Goal: Communication & Community: Answer question/provide support

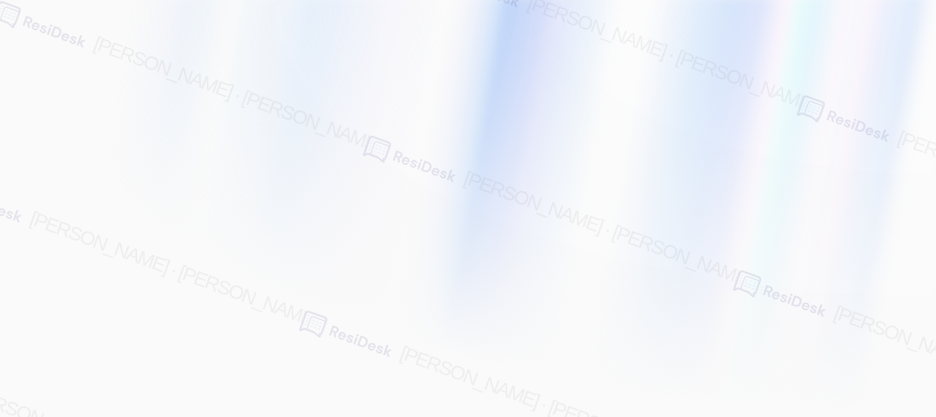
type input "[EMAIL_ADDRESS][PERSON_NAME][PERSON_NAME][PERSON_NAME][DOMAIN_NAME]"
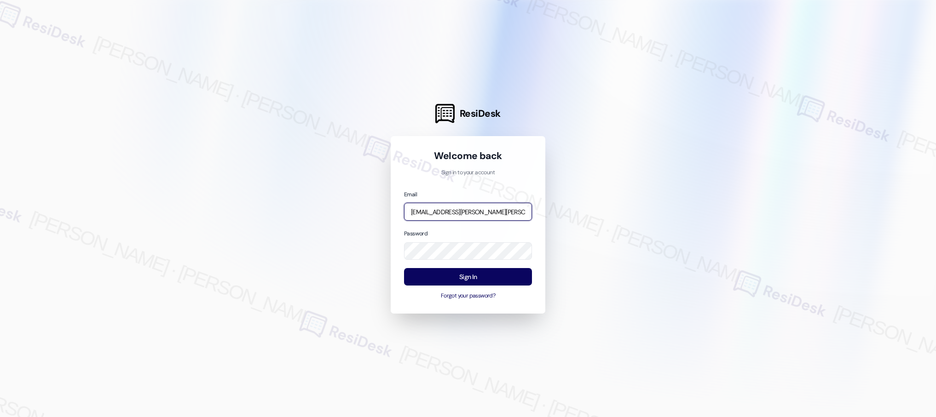
click at [441, 214] on input "[EMAIL_ADDRESS][PERSON_NAME][PERSON_NAME][PERSON_NAME][DOMAIN_NAME]" at bounding box center [468, 212] width 128 height 18
type input "archway"
click at [454, 216] on input "archway" at bounding box center [468, 212] width 128 height 18
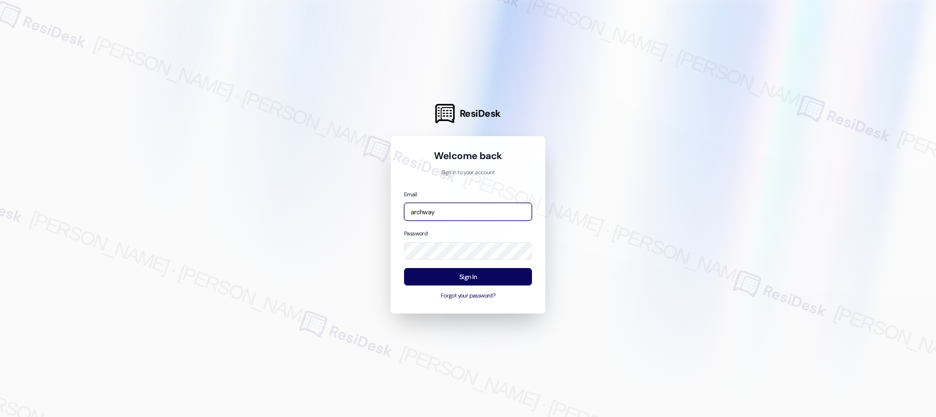
click at [468, 209] on input "archway" at bounding box center [468, 212] width 128 height 18
type input "automated-surveys-archway_equities-[PERSON_NAME].[PERSON_NAME]@archway_[DOMAIN_…"
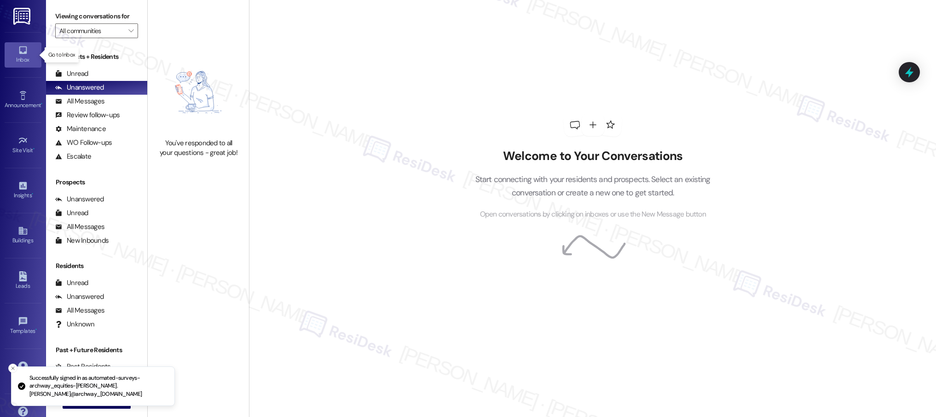
click at [18, 52] on icon at bounding box center [23, 50] width 10 height 10
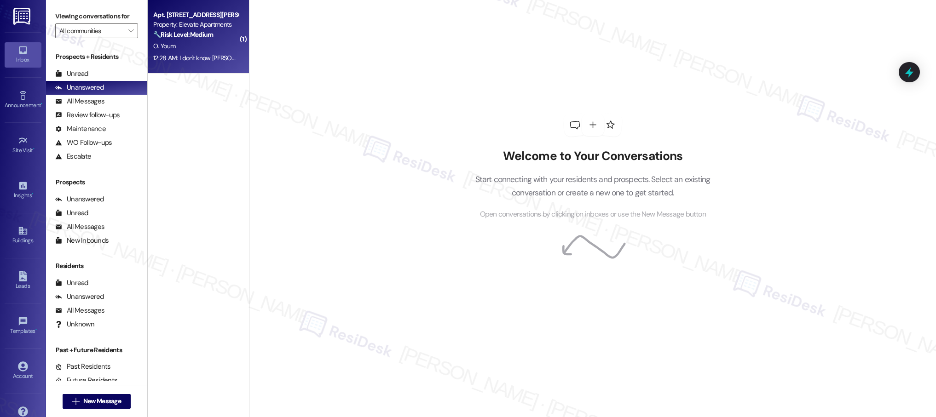
click at [206, 57] on div "12:28 AM: I don't know [PERSON_NAME] I leave them doing the job and I going to …" at bounding box center [274, 58] width 243 height 8
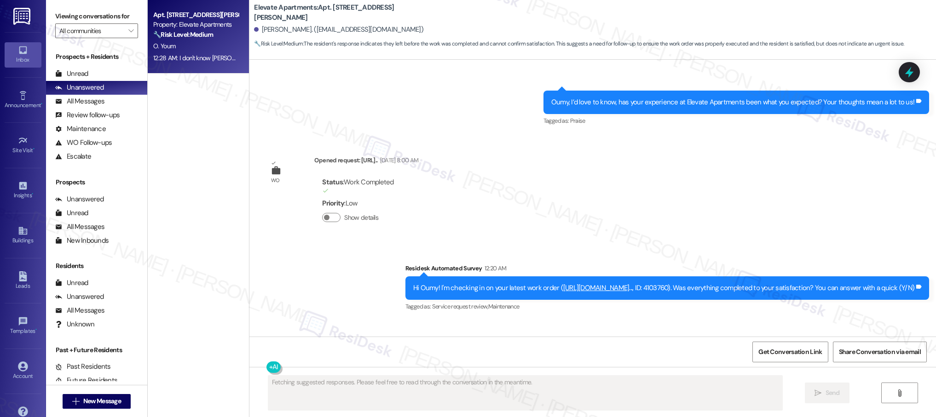
scroll to position [1101, 0]
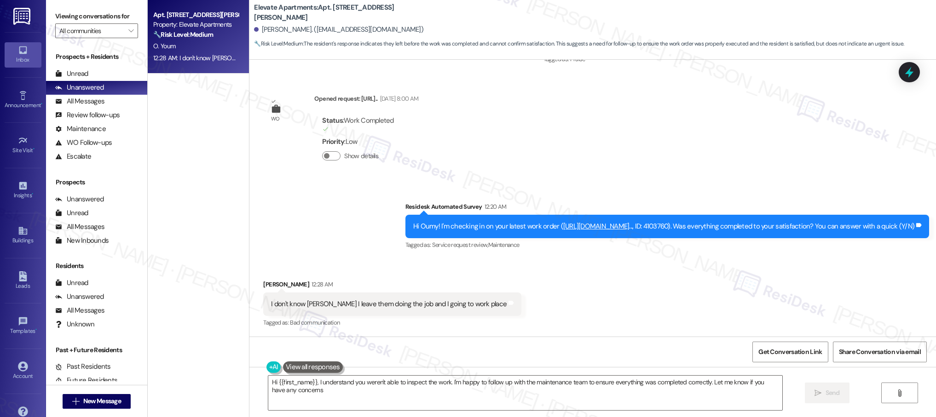
type textarea "Hi {{first_name}}, I understand you weren't able to inspect the work. I'm happy…"
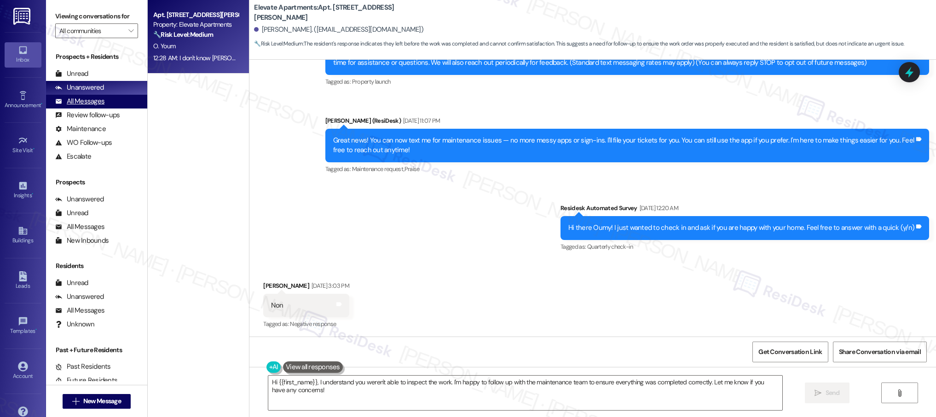
scroll to position [118, 0]
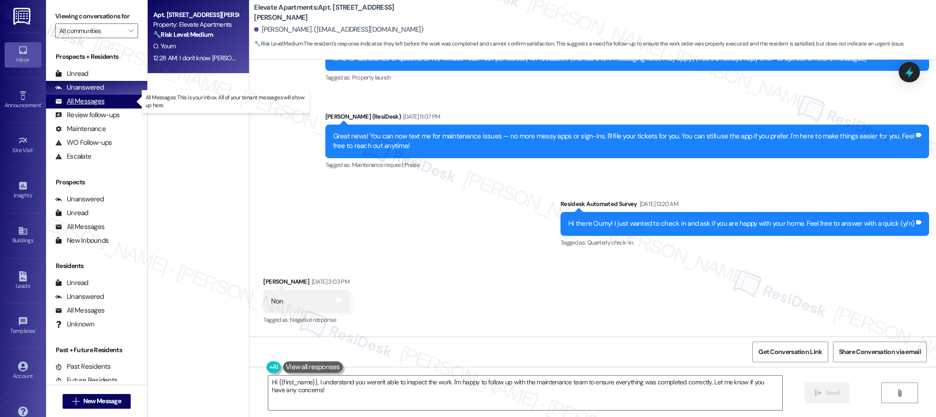
click at [90, 101] on div "All Messages" at bounding box center [79, 102] width 49 height 10
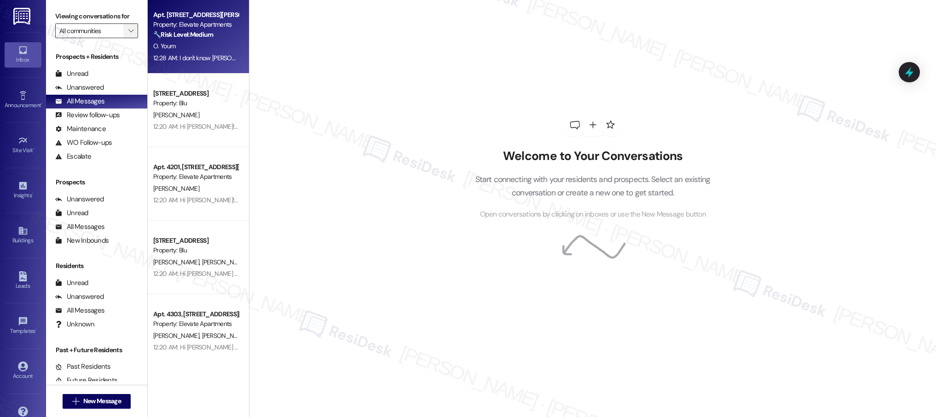
click at [128, 29] on icon "" at bounding box center [130, 30] width 5 height 7
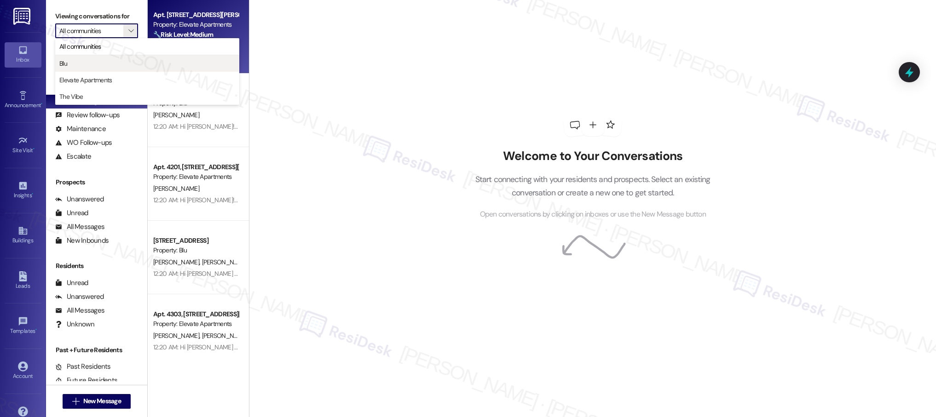
click at [74, 62] on span "Blu" at bounding box center [147, 63] width 176 height 9
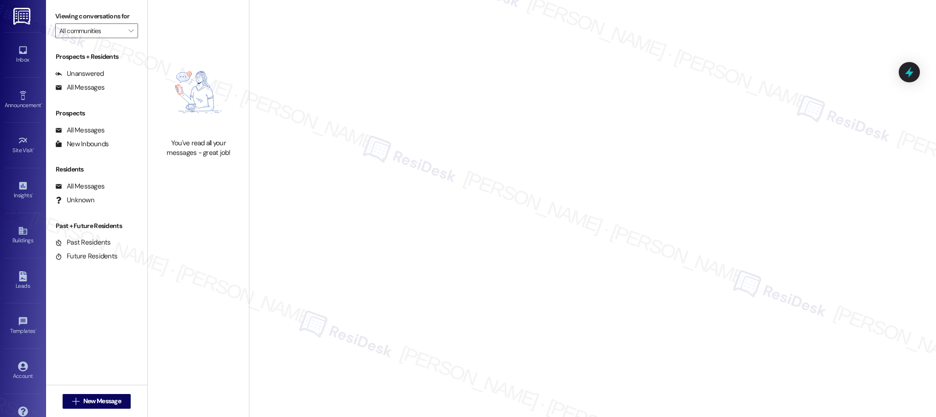
type input "Blu"
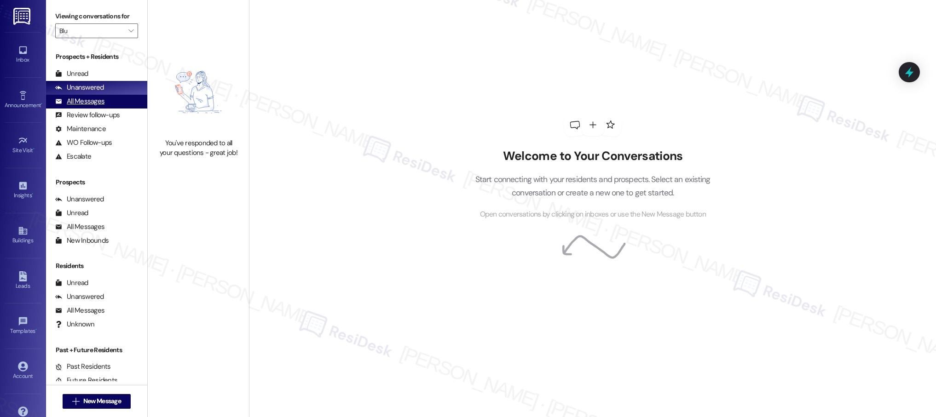
click at [98, 104] on div "All Messages" at bounding box center [79, 102] width 49 height 10
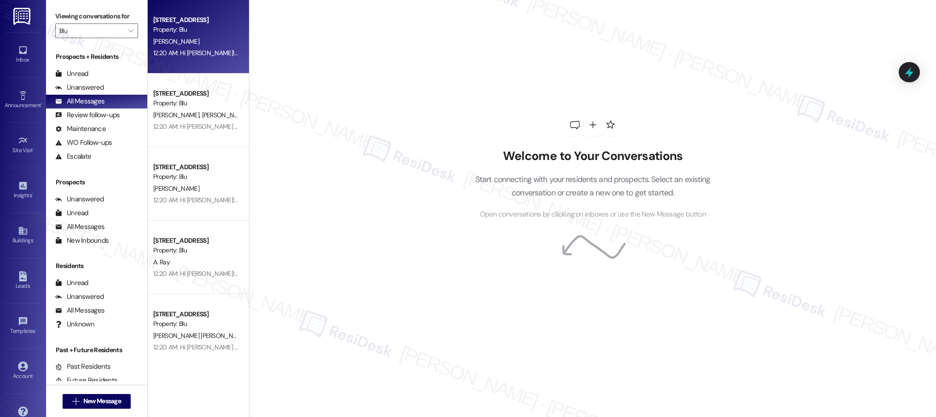
click at [206, 49] on div "12:20 AM: Hi [PERSON_NAME]! I'm checking in on your latest work order (New batt…" at bounding box center [419, 53] width 533 height 8
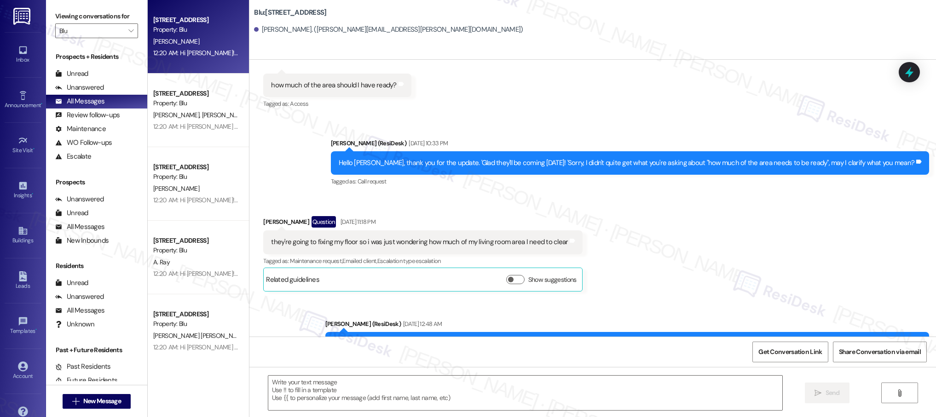
click at [192, 48] on div "12:20 AM: Hi [PERSON_NAME]! I'm checking in on your latest work order (New batt…" at bounding box center [195, 53] width 87 height 12
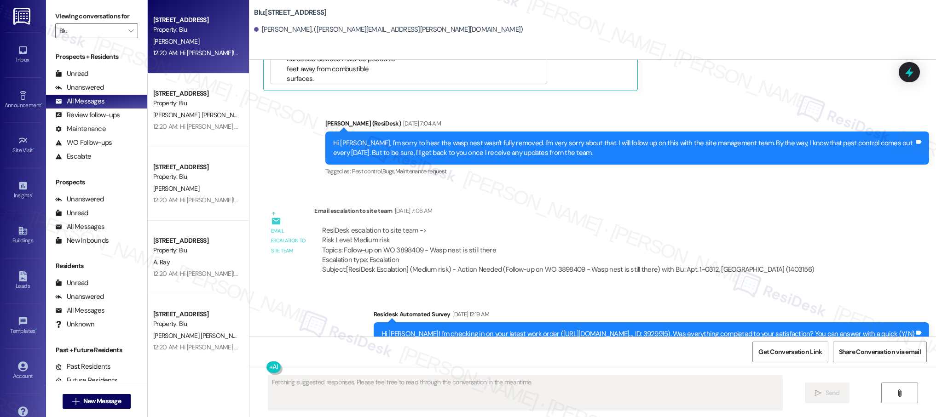
scroll to position [1956, 0]
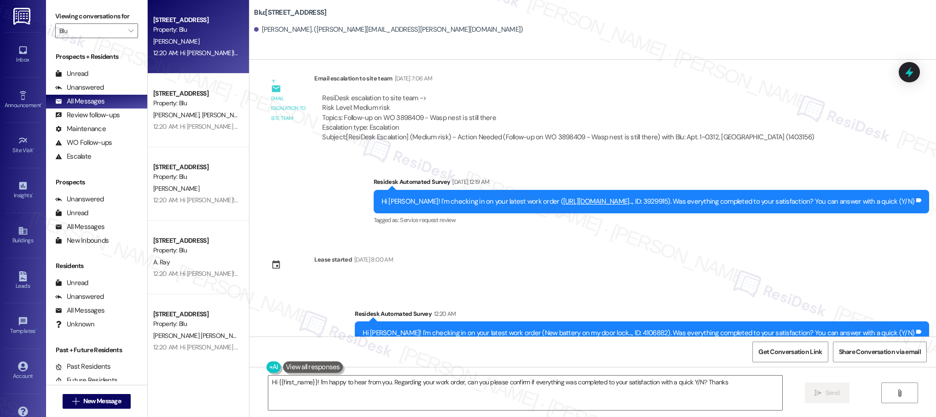
type textarea "Hi {{first_name}}! I'm happy to hear from you. Regarding your work order, can y…"
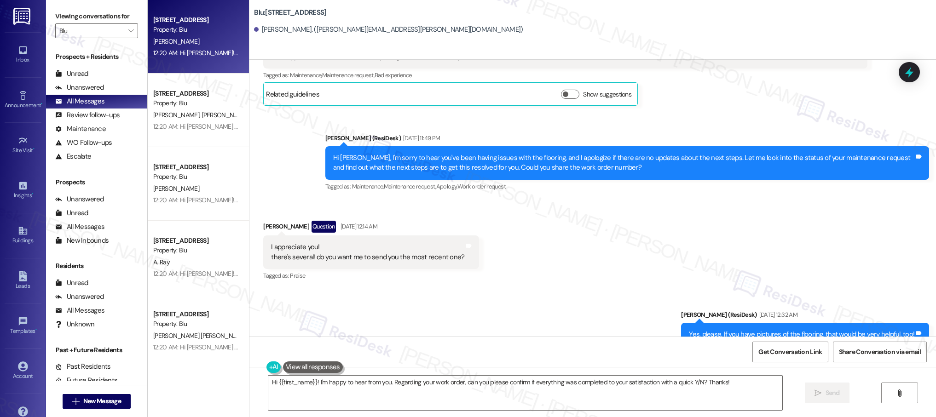
scroll to position [279, 0]
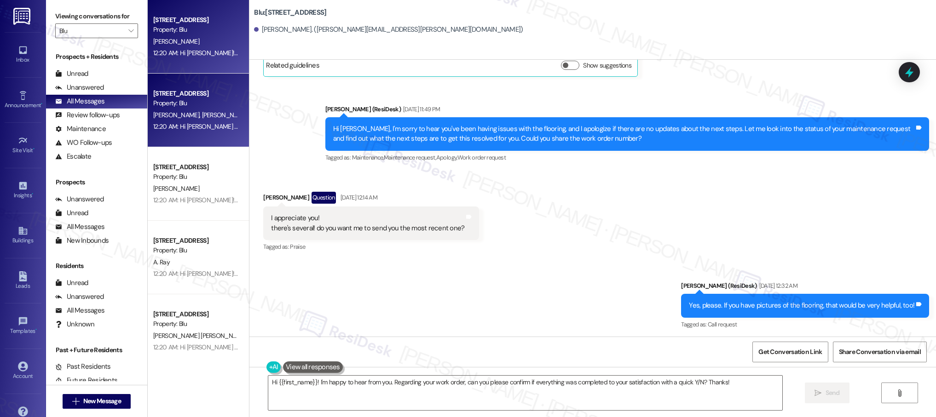
click at [173, 132] on div "12:20 AM: Hi [PERSON_NAME] and [PERSON_NAME]! I'm checking in on your latest wo…" at bounding box center [195, 127] width 87 height 12
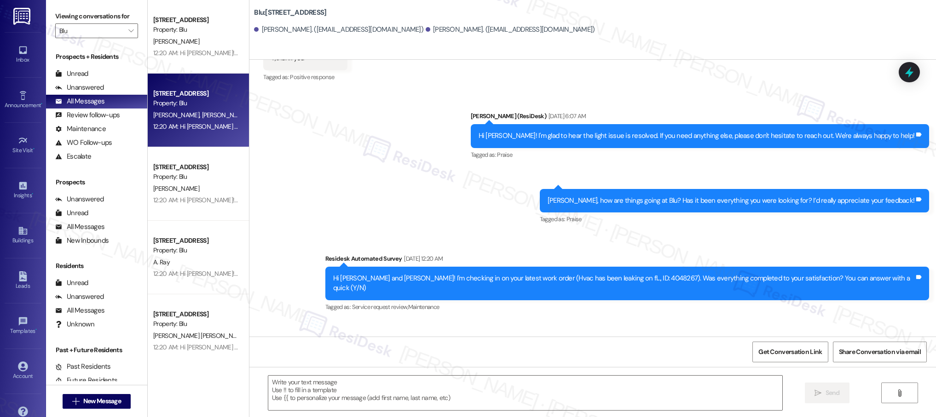
type textarea "Fetching suggested responses. Please feel free to read through the conversation…"
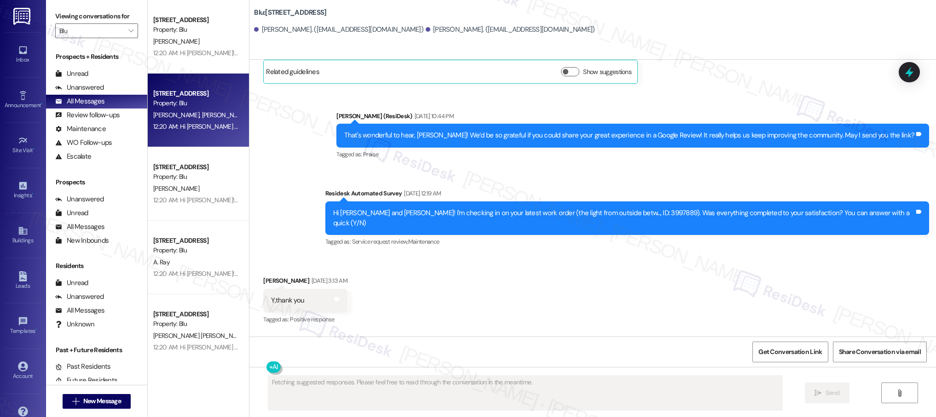
scroll to position [0, 0]
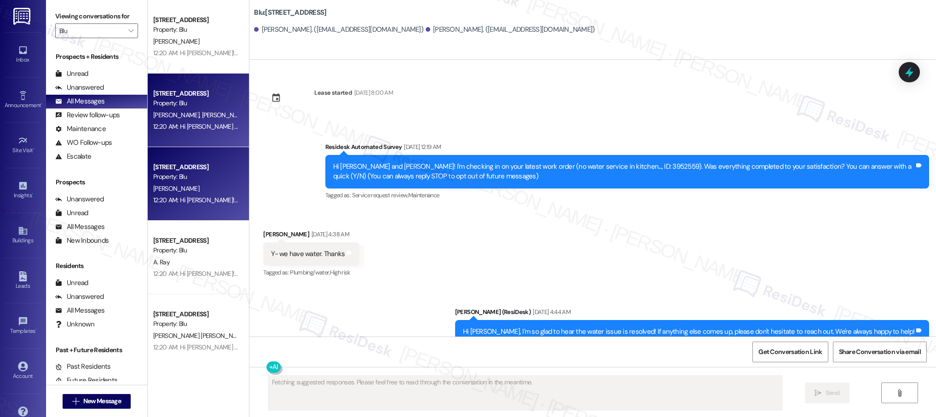
click at [191, 179] on div "Property: Blu" at bounding box center [195, 177] width 85 height 10
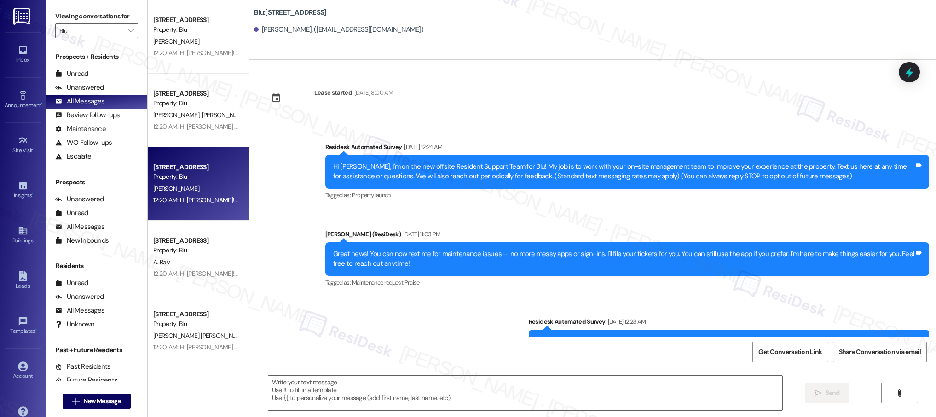
type textarea "Fetching suggested responses. Please feel free to read through the conversation…"
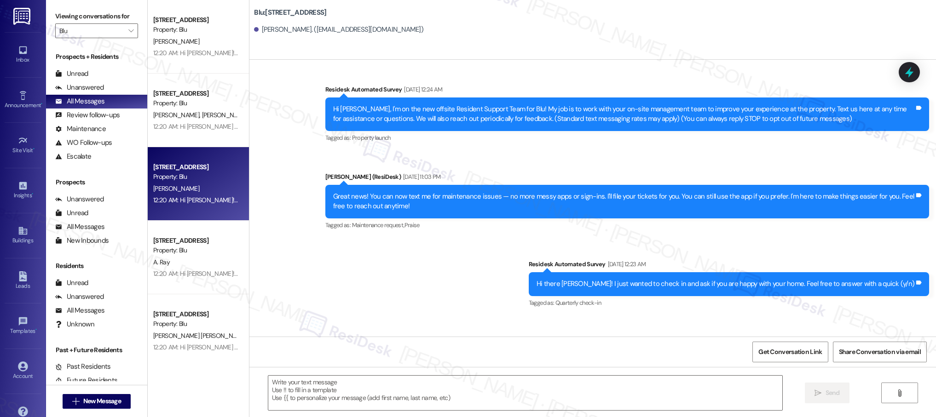
scroll to position [60, 0]
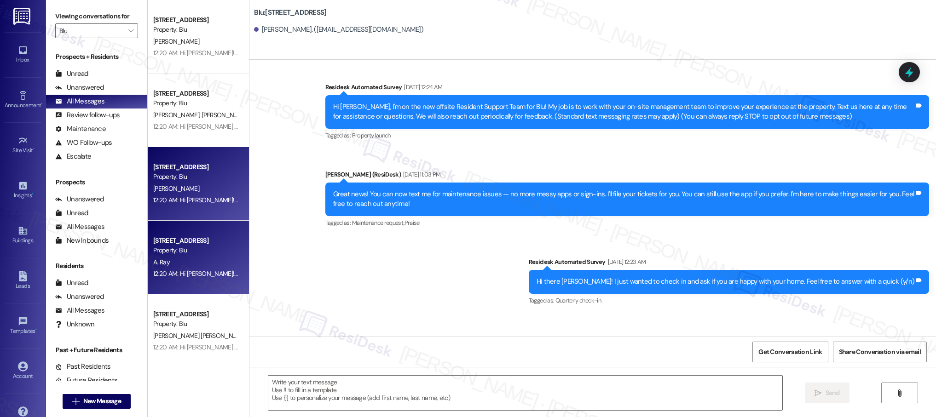
click at [213, 260] on div "A. Ray" at bounding box center [195, 263] width 87 height 12
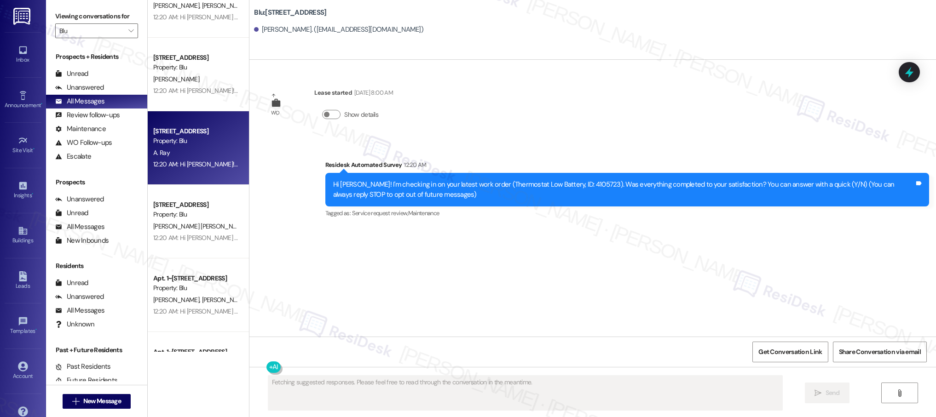
scroll to position [115, 0]
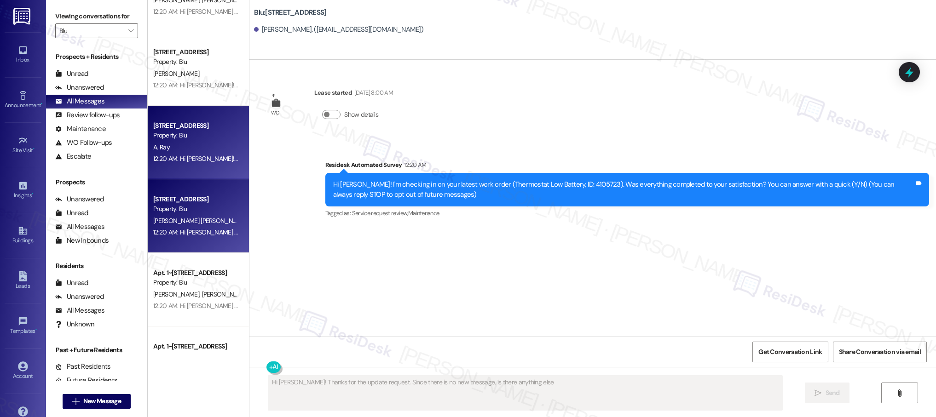
type textarea "Hi [PERSON_NAME]! Thanks for the update request. Since there is no new message,…"
click at [196, 215] on div "[PERSON_NAME] [PERSON_NAME]" at bounding box center [195, 221] width 87 height 12
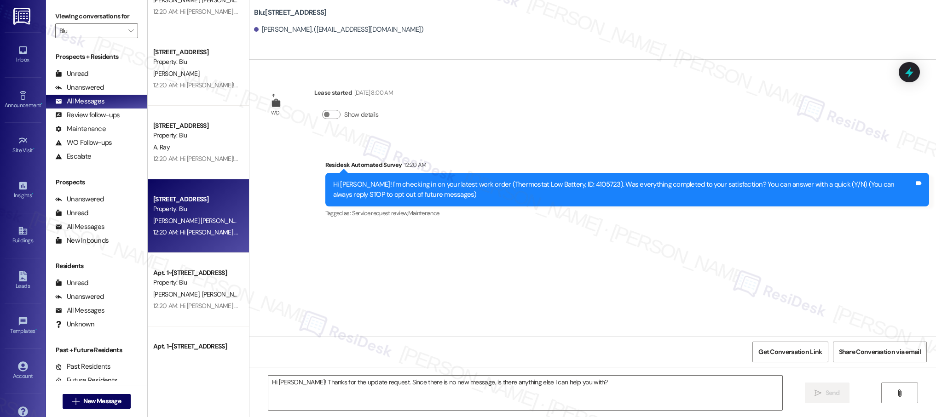
type textarea "Fetching suggested responses. Please feel free to read through the conversation…"
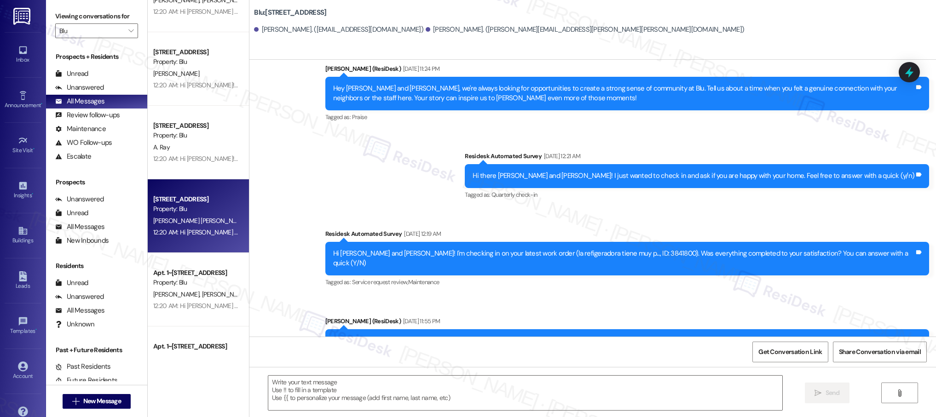
type textarea "Fetching suggested responses. Please feel free to read through the conversation…"
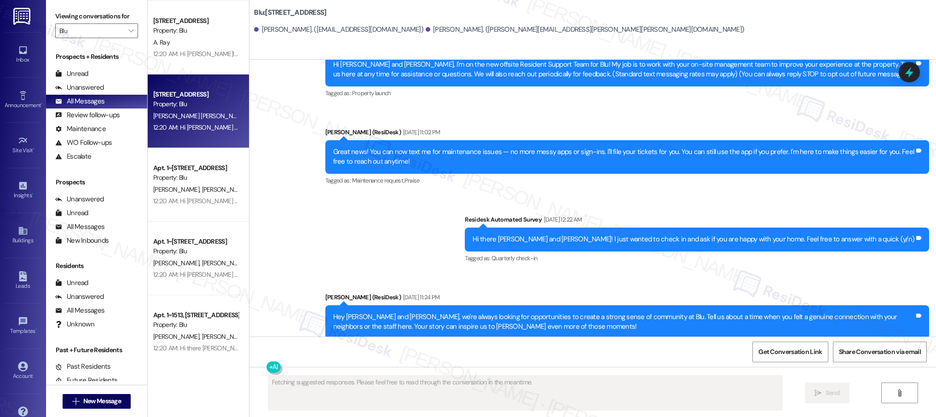
scroll to position [221, 0]
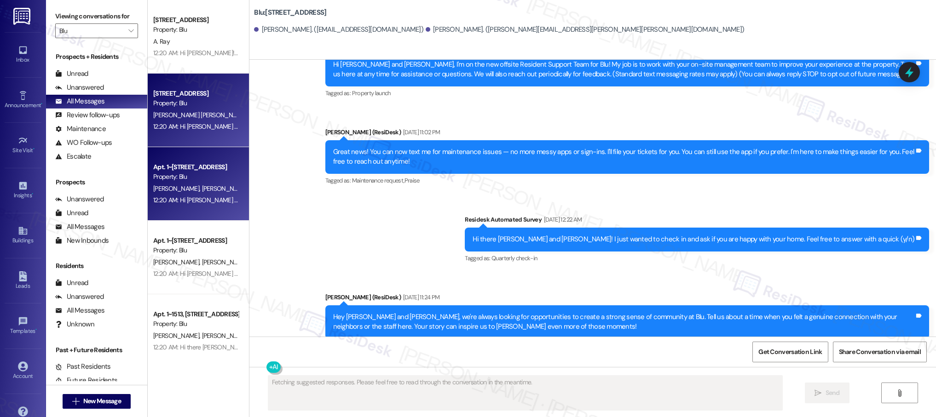
click at [213, 190] on div "[PERSON_NAME] [PERSON_NAME] [PERSON_NAME]" at bounding box center [195, 189] width 87 height 12
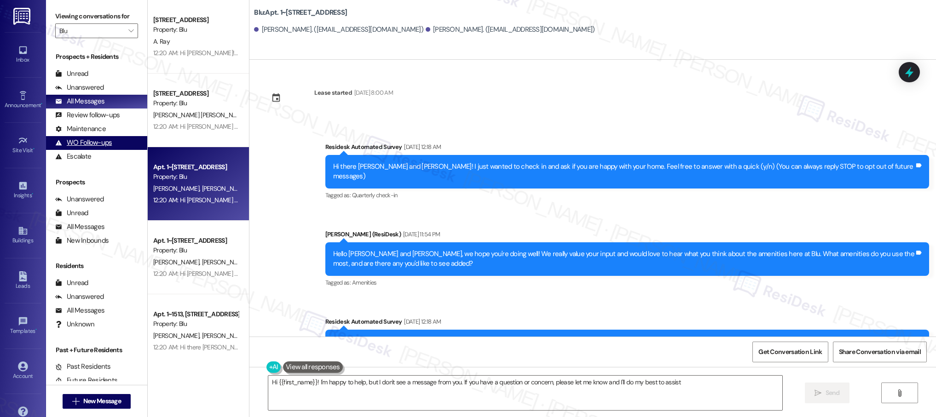
type textarea "Hi {{first_name}}! I'm happy to help, but I don't see a message from you. If yo…"
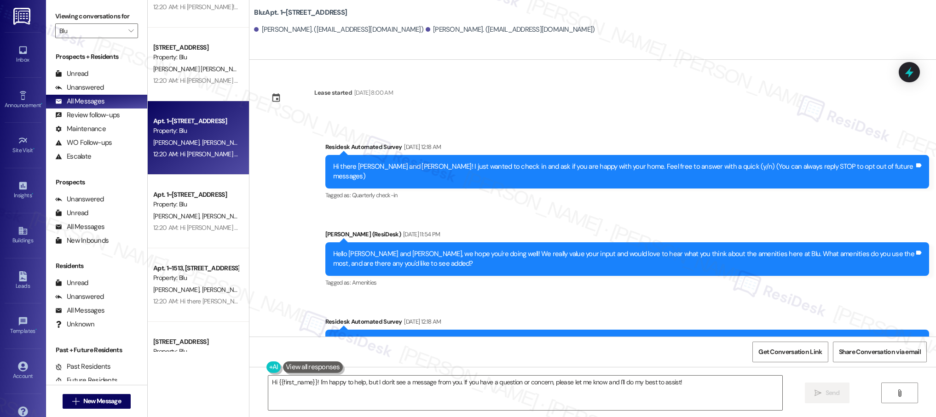
scroll to position [275, 0]
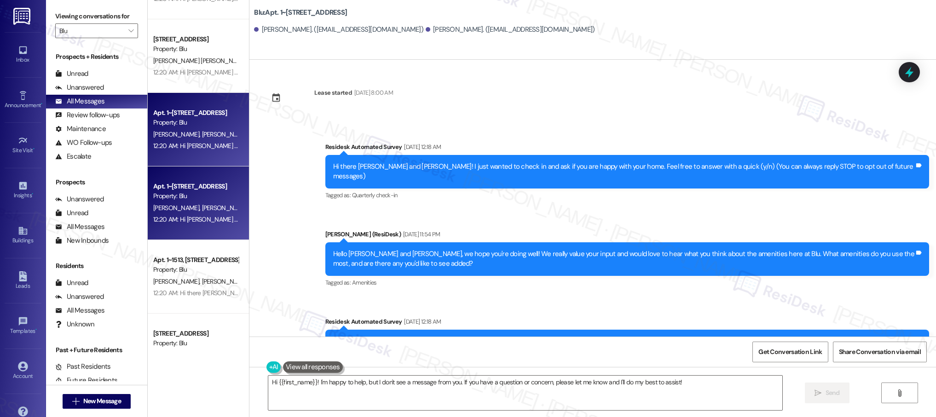
click at [169, 196] on div "Property: Blu" at bounding box center [195, 196] width 85 height 10
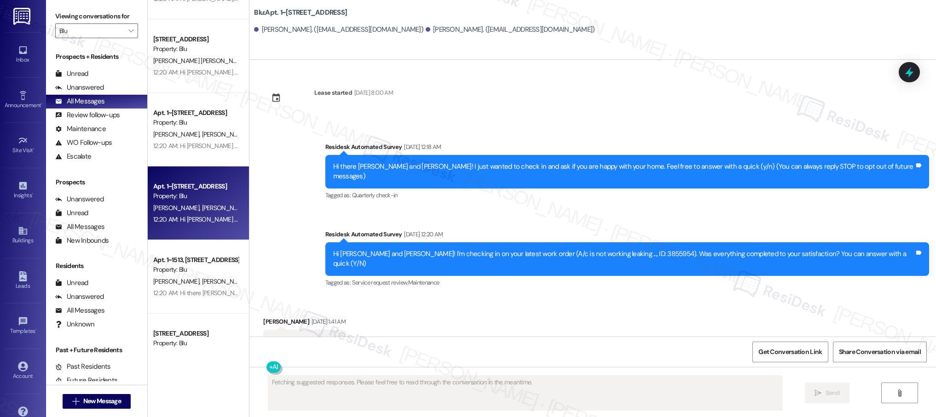
scroll to position [3, 0]
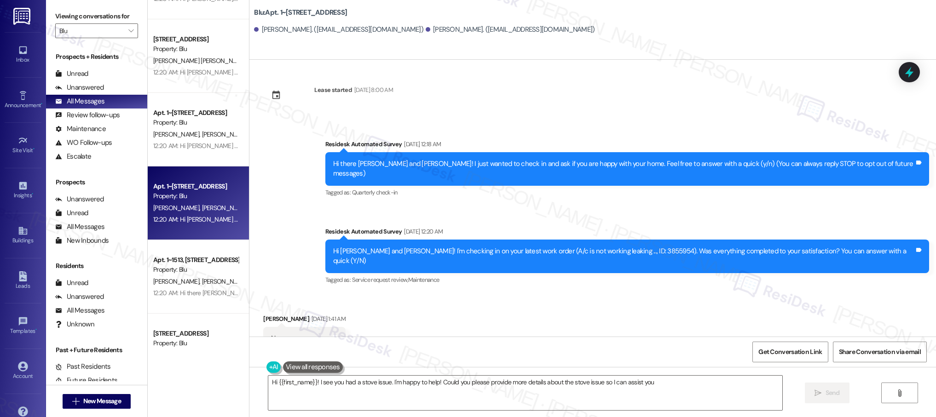
type textarea "Hi {{first_name}}! I see you had a stove issue. I'm happy to help! Could you pl…"
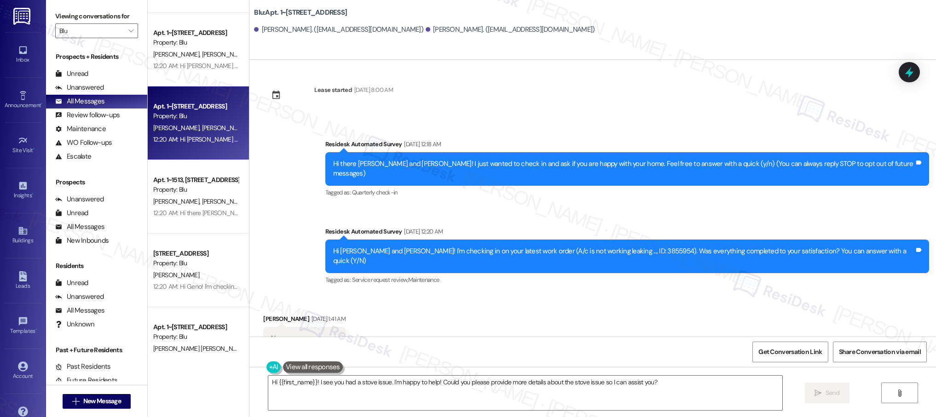
scroll to position [359, 0]
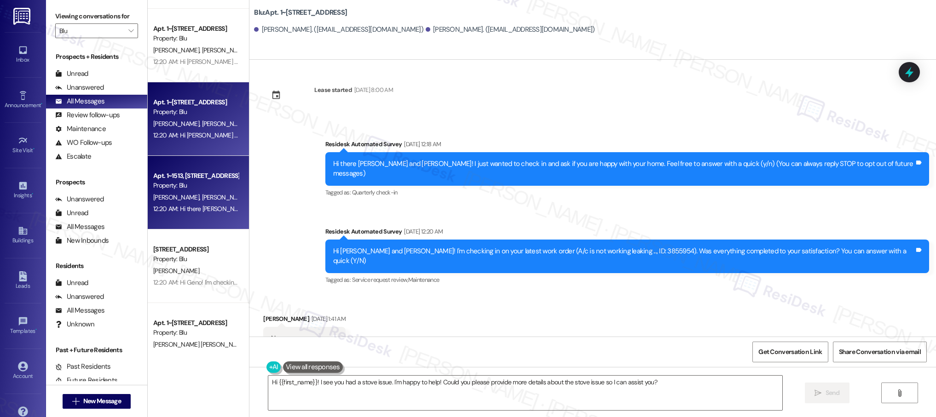
click at [194, 190] on div "Property: Blu" at bounding box center [195, 186] width 85 height 10
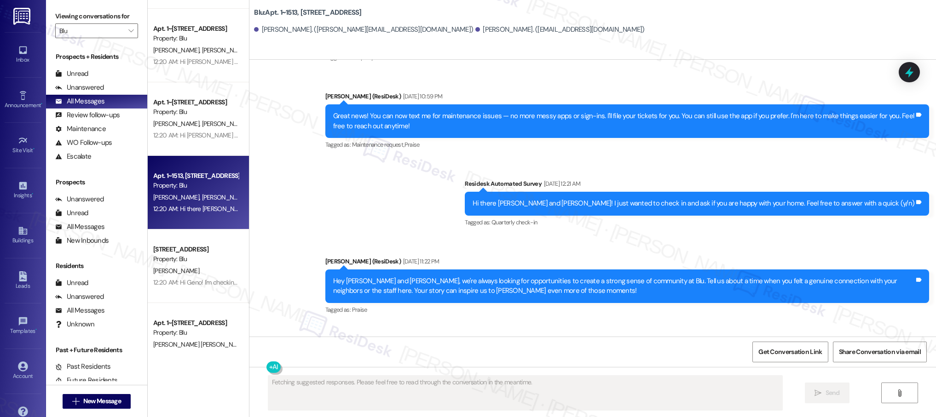
scroll to position [290, 0]
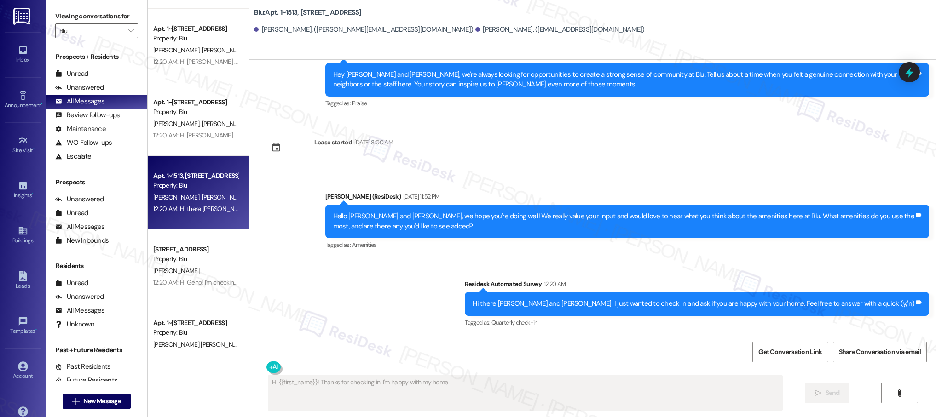
type textarea "Hi {{first_name}}! Thanks for checking in. I'm happy with my home!"
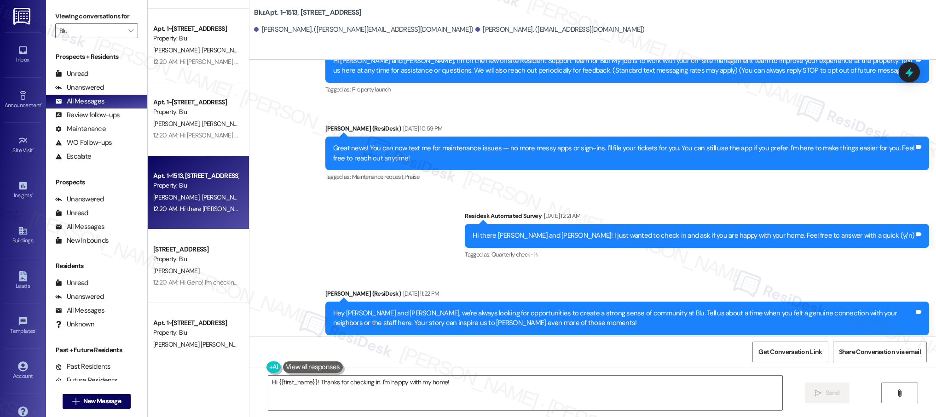
scroll to position [0, 0]
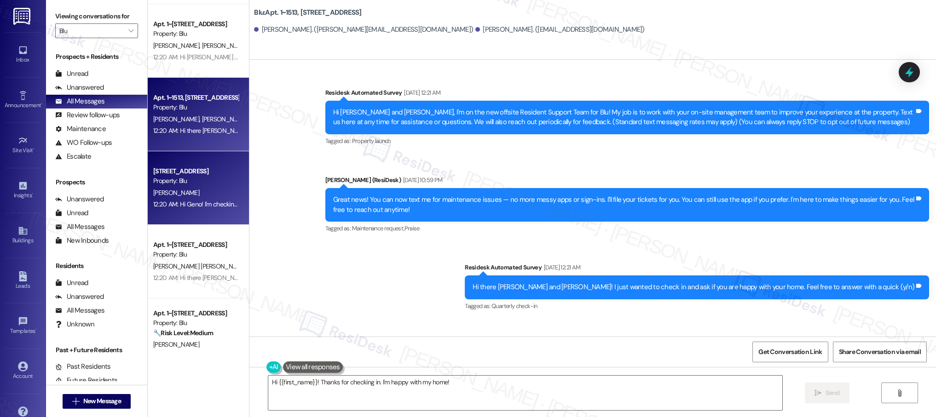
click at [184, 200] on div "Apt. 1~0923, [STREET_ADDRESS] Property: Blu A. Ray 12:20 AM: Hi [PERSON_NAME]! …" at bounding box center [198, 176] width 101 height 352
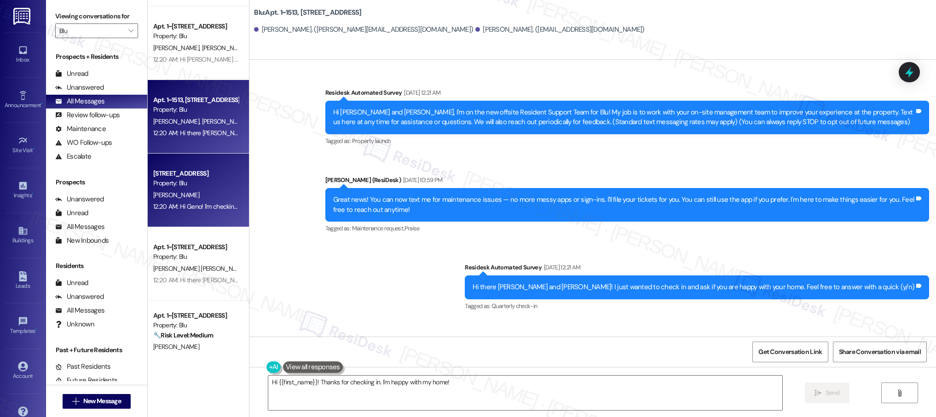
click at [209, 193] on div "[PERSON_NAME]" at bounding box center [195, 196] width 87 height 12
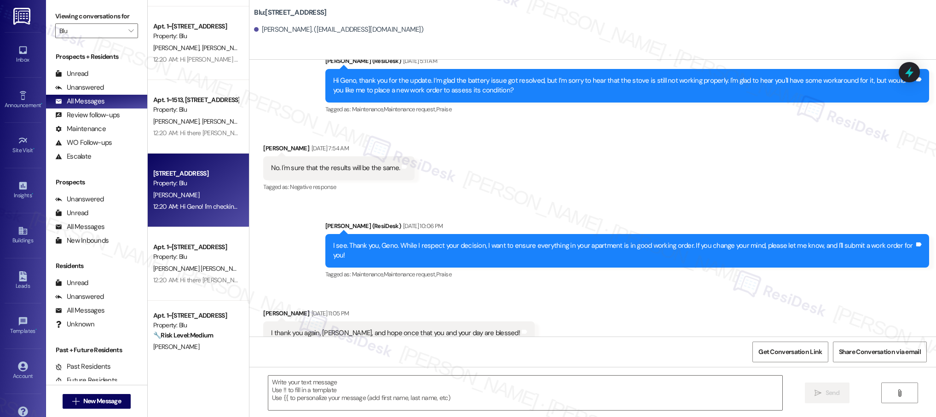
scroll to position [2140, 0]
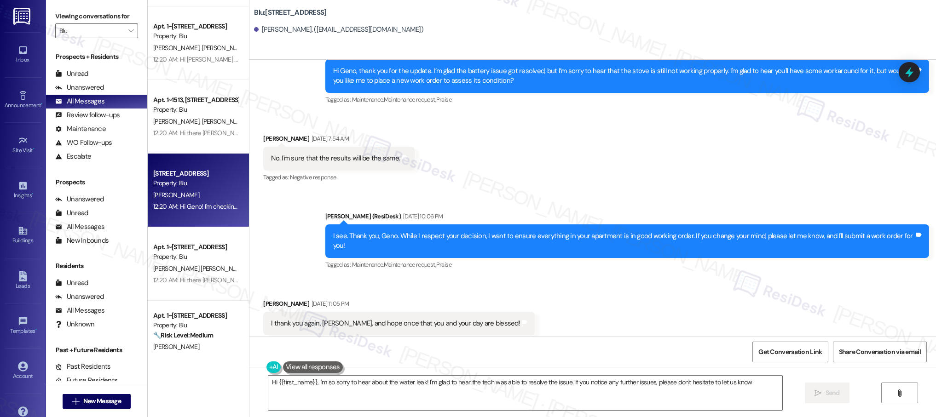
type textarea "Hi {{first_name}}, I'm so sorry to hear about the water leak! I'm glad to hear …"
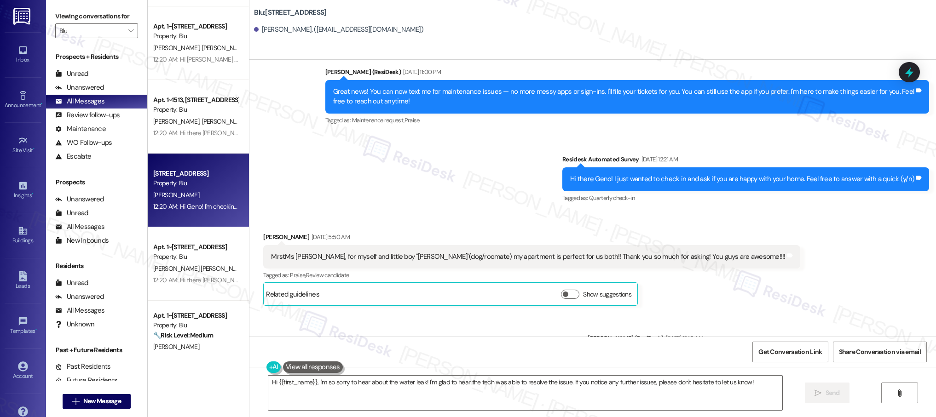
scroll to position [0, 0]
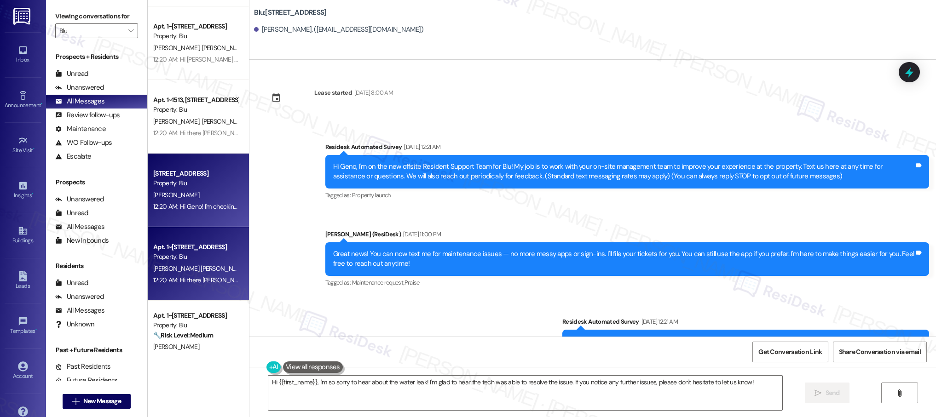
click at [194, 260] on div "Property: Blu" at bounding box center [195, 257] width 85 height 10
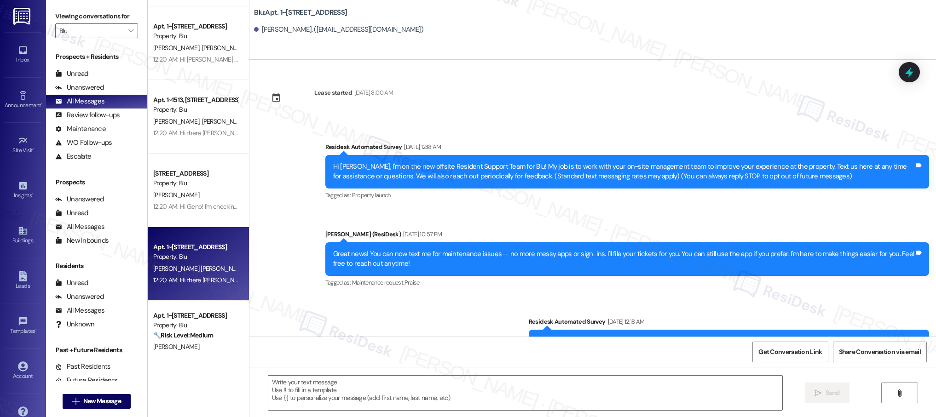
type textarea "Fetching suggested responses. Please feel free to read through the conversation…"
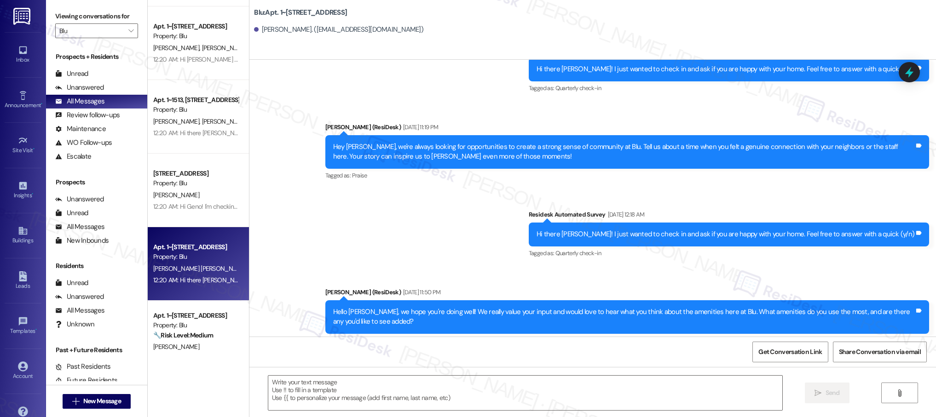
scroll to position [314, 0]
